Goal: Check status: Check status

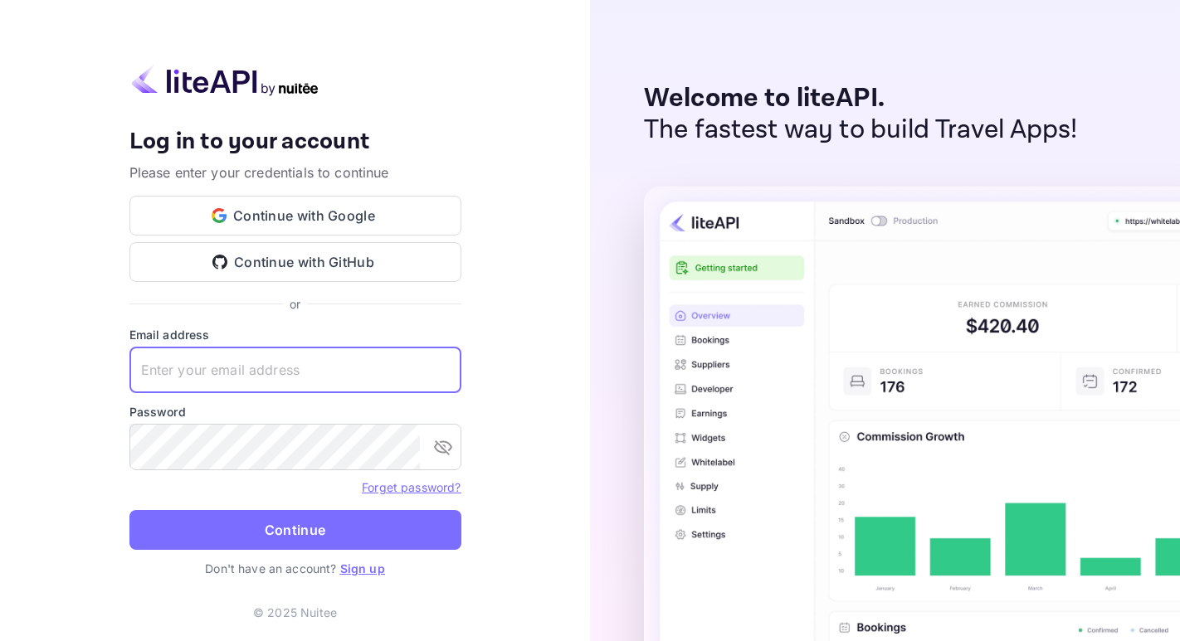
click at [240, 380] on input "text" at bounding box center [295, 370] width 332 height 46
paste input "[EMAIL_ADDRESS][DOMAIN_NAME]"
type input "[EMAIL_ADDRESS][DOMAIN_NAME]"
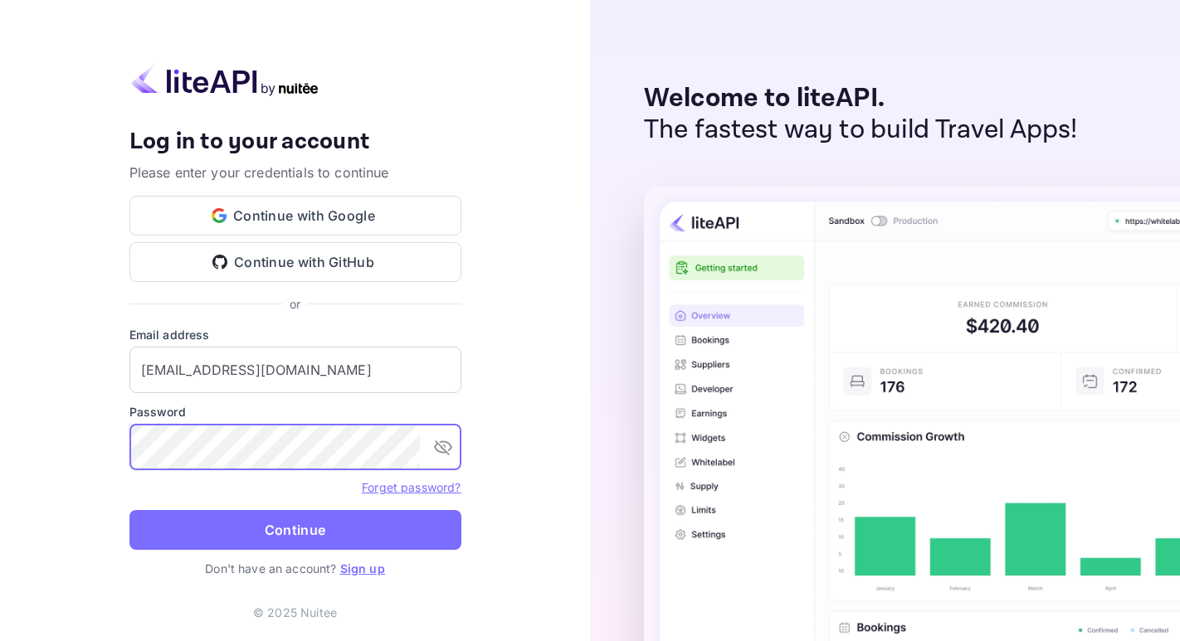
click at [347, 524] on button "Continue" at bounding box center [295, 530] width 332 height 40
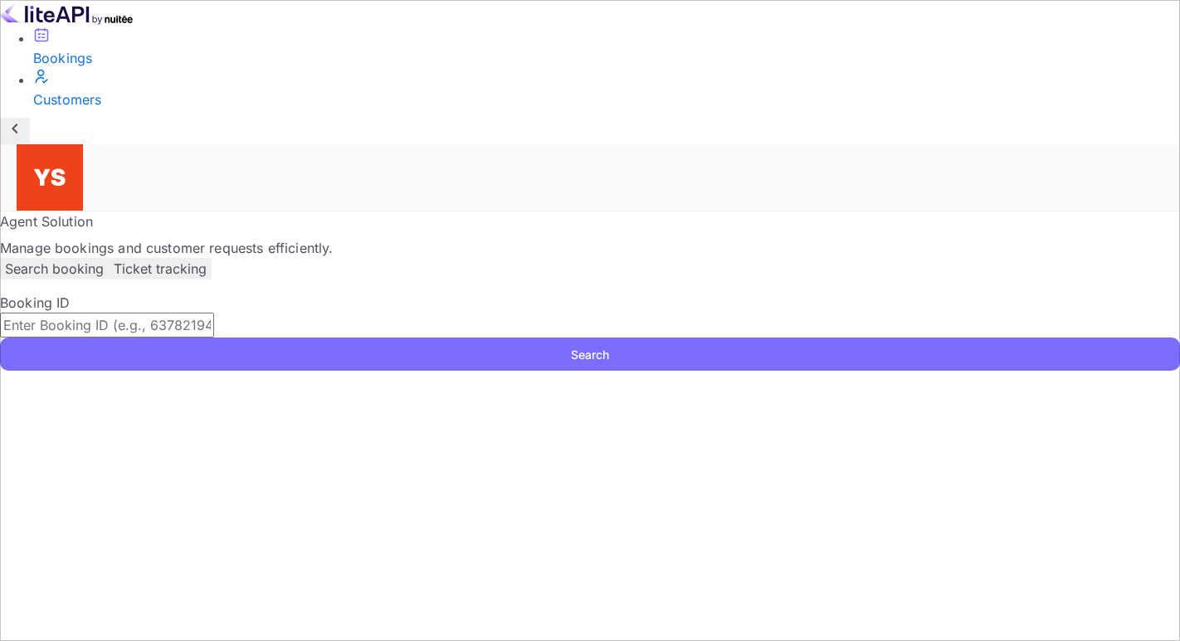
click at [214, 313] on input "text" at bounding box center [107, 325] width 214 height 25
paste input "9265127"
type input "9265127"
click at [0, 338] on button "Search" at bounding box center [590, 354] width 1180 height 33
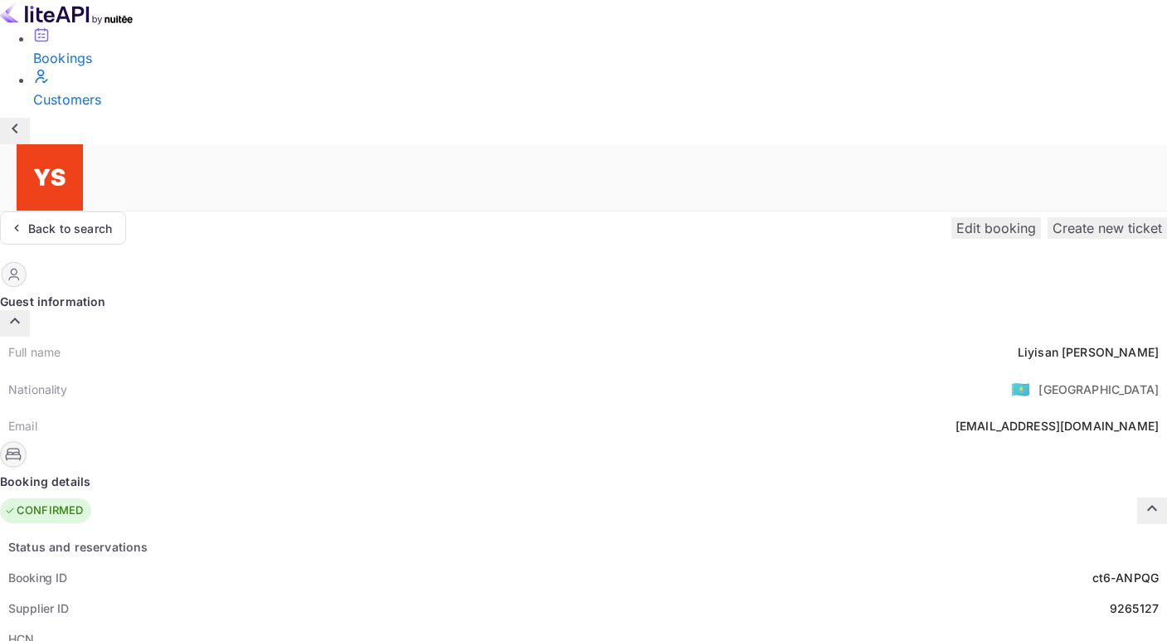
drag, startPoint x: 614, startPoint y: 453, endPoint x: 630, endPoint y: 452, distance: 15.8
click at [630, 593] on div "Supplier ID 9265127" at bounding box center [583, 608] width 1167 height 31
drag, startPoint x: 609, startPoint y: 449, endPoint x: 682, endPoint y: 446, distance: 73.1
copy div "9265127"
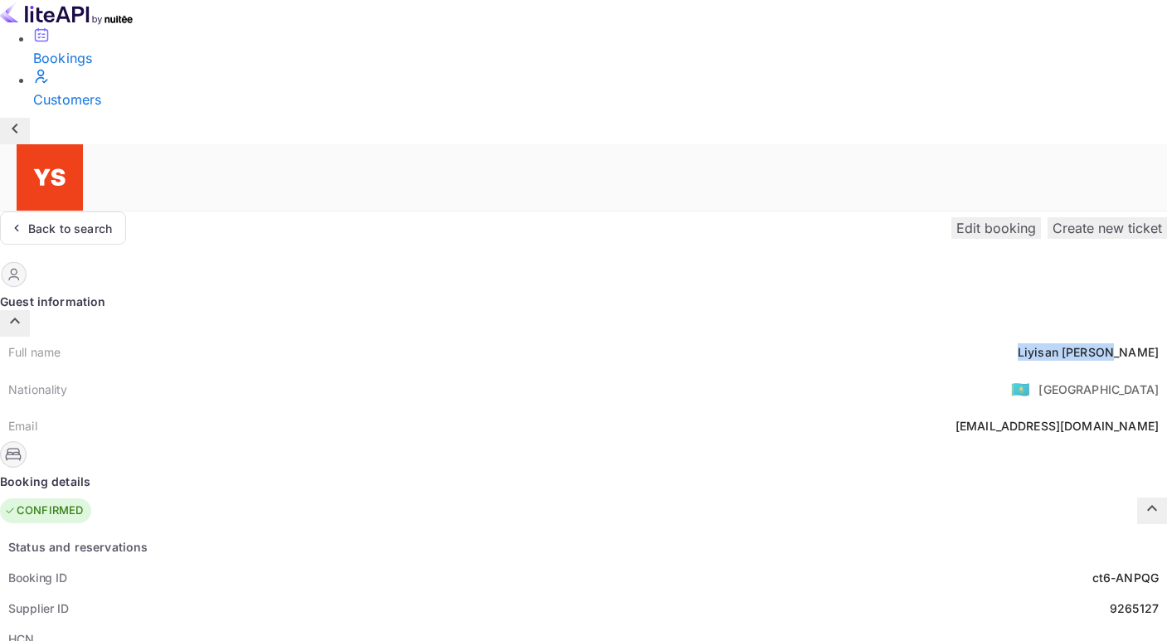
drag, startPoint x: 563, startPoint y: 197, endPoint x: 679, endPoint y: 190, distance: 116.4
click at [679, 337] on div "Full name [PERSON_NAME] Nationality 🇰🇿 [DEMOGRAPHIC_DATA] Email [EMAIL_ADDRESS]…" at bounding box center [583, 389] width 1167 height 105
copy div "[PERSON_NAME]"
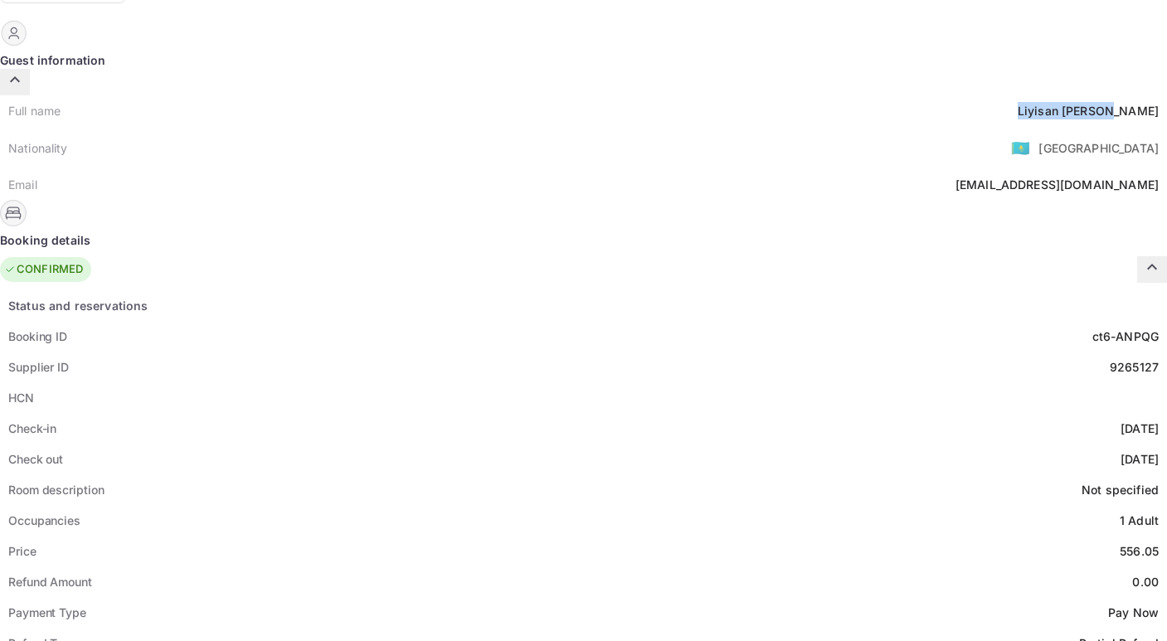
scroll to position [324, 0]
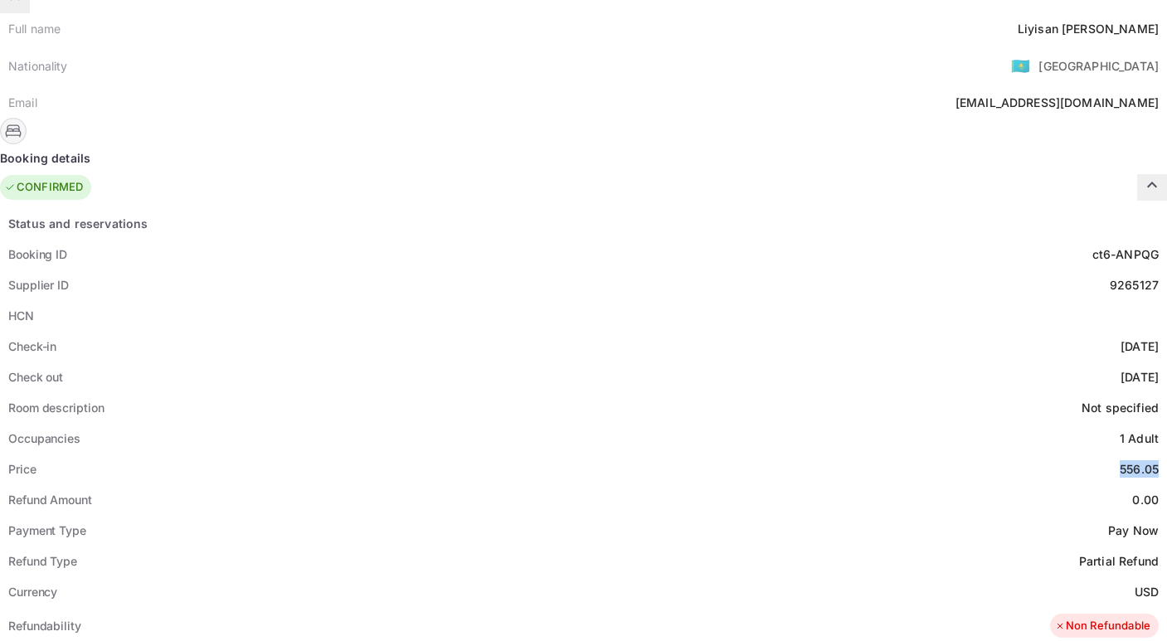
drag, startPoint x: 621, startPoint y: 296, endPoint x: 665, endPoint y: 305, distance: 44.9
click at [665, 454] on div "Price 556.05" at bounding box center [583, 469] width 1167 height 31
copy div "556.05"
